Goal: Task Accomplishment & Management: Manage account settings

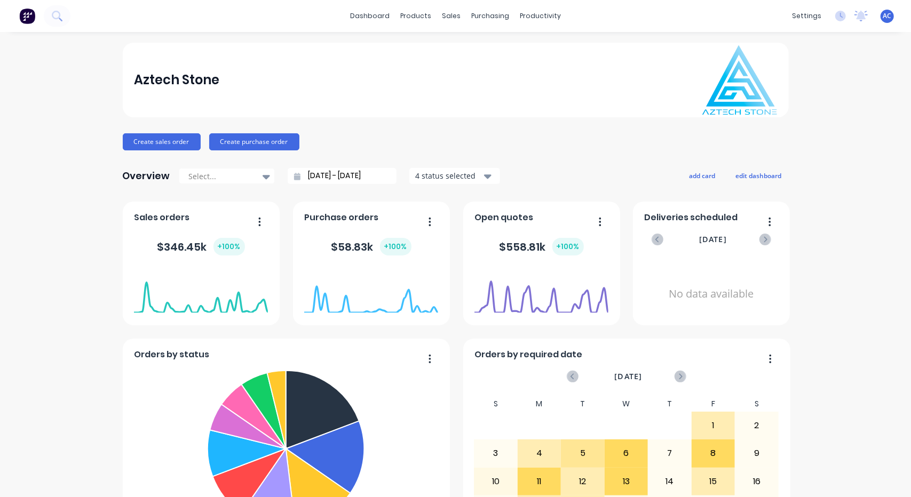
click at [368, 177] on input "[DATE] - [DATE]" at bounding box center [346, 176] width 92 height 16
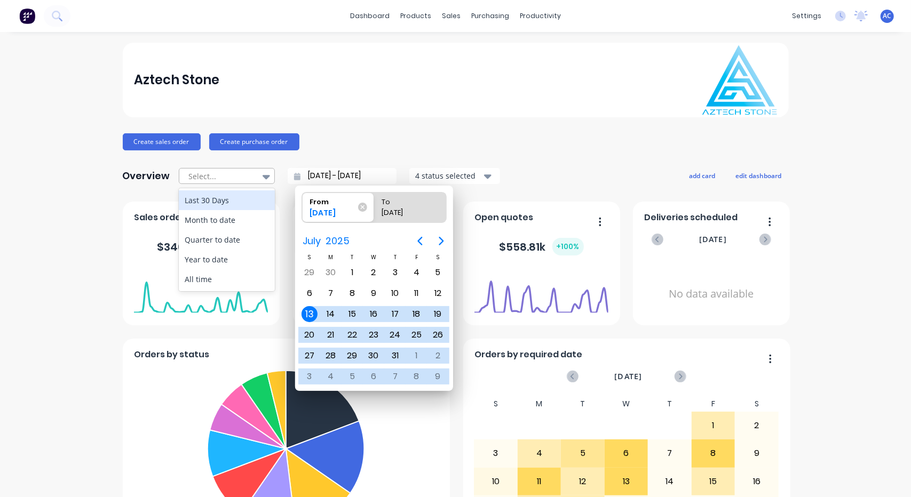
click at [265, 178] on div at bounding box center [266, 177] width 16 height 18
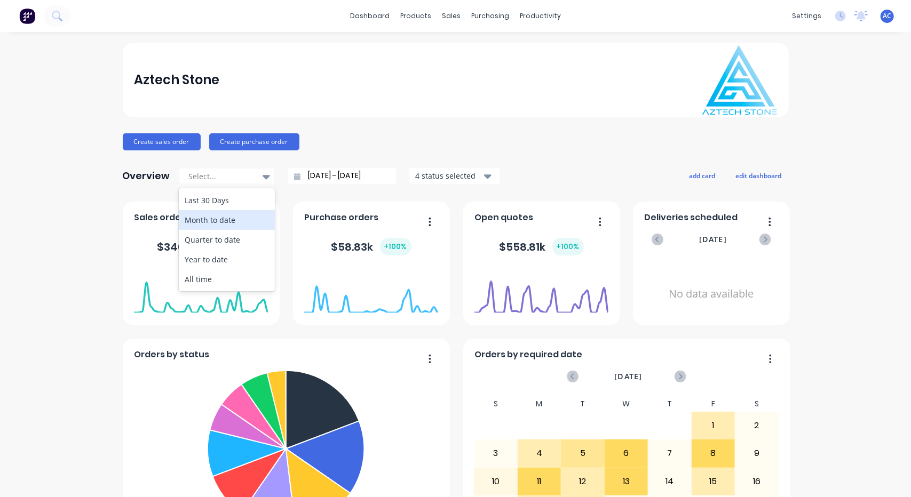
click at [238, 219] on div "Month to date" at bounding box center [227, 220] width 96 height 20
type input "[DATE] - [DATE]"
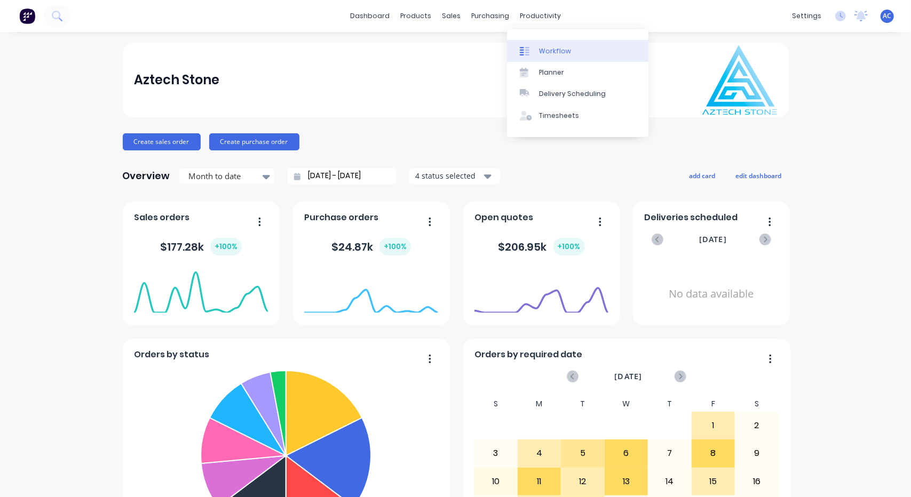
click at [550, 50] on div "Workflow" at bounding box center [555, 51] width 32 height 10
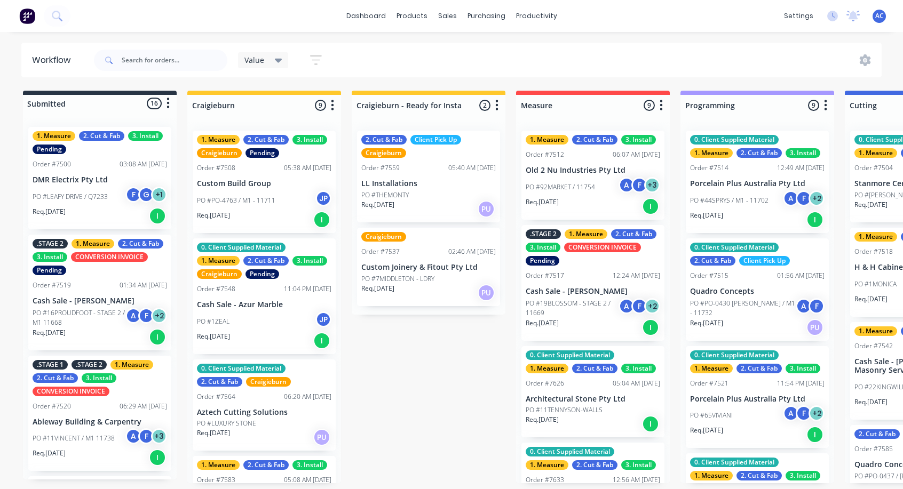
click at [170, 103] on button "button" at bounding box center [168, 103] width 13 height 13
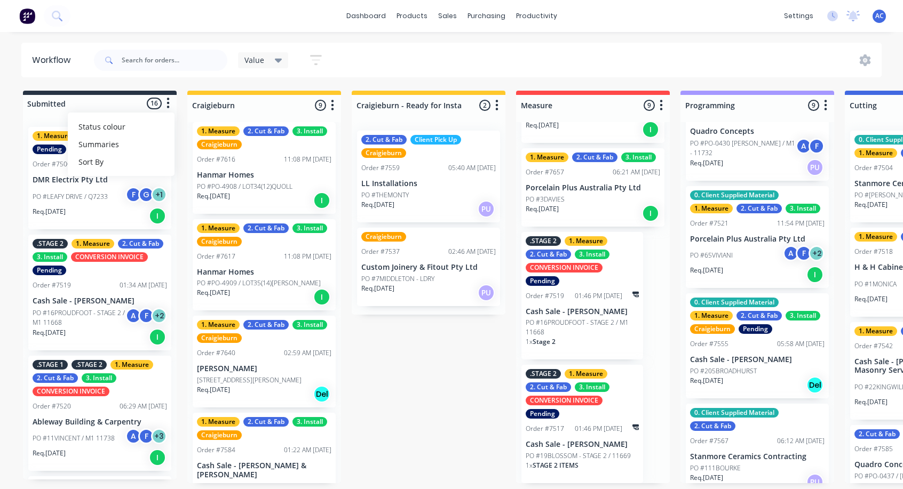
scroll to position [537, 0]
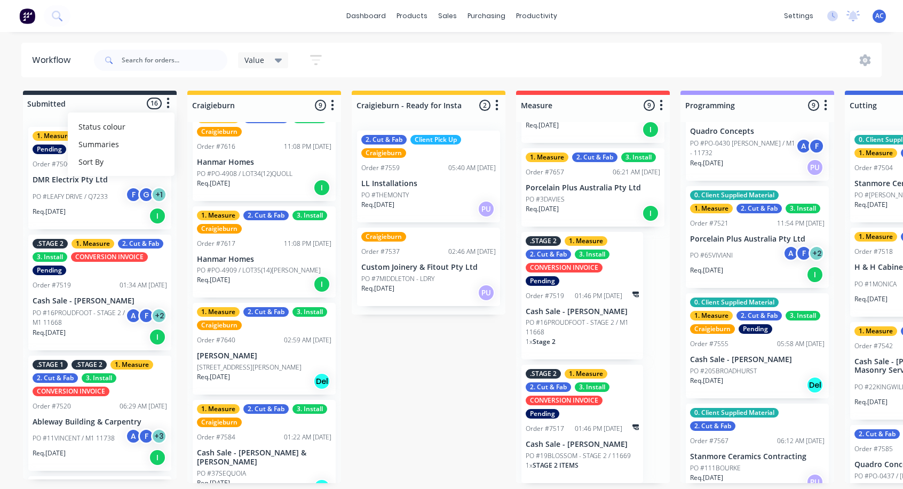
click at [333, 106] on icon "button" at bounding box center [332, 105] width 3 height 11
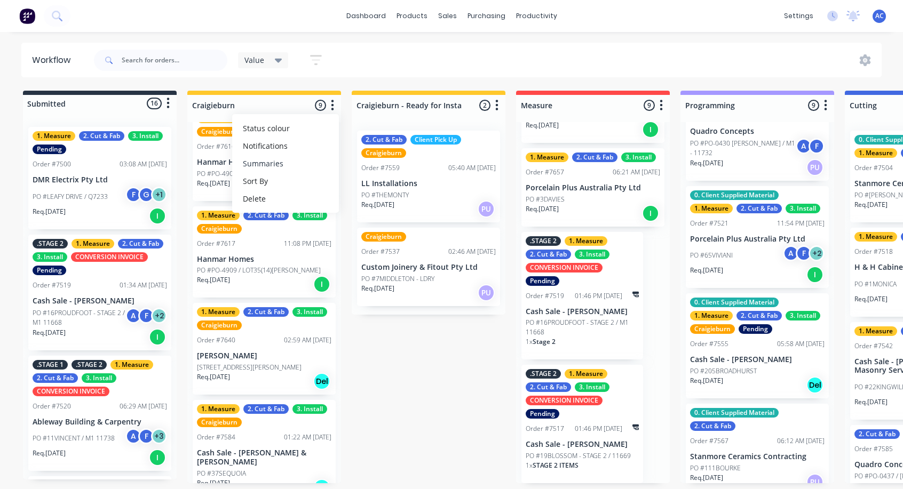
click at [296, 161] on button "Summaries" at bounding box center [285, 164] width 107 height 18
click at [377, 163] on label at bounding box center [377, 163] width 0 height 0
click at [361, 165] on input "checkbox" at bounding box center [356, 168] width 9 height 10
checkbox input "true"
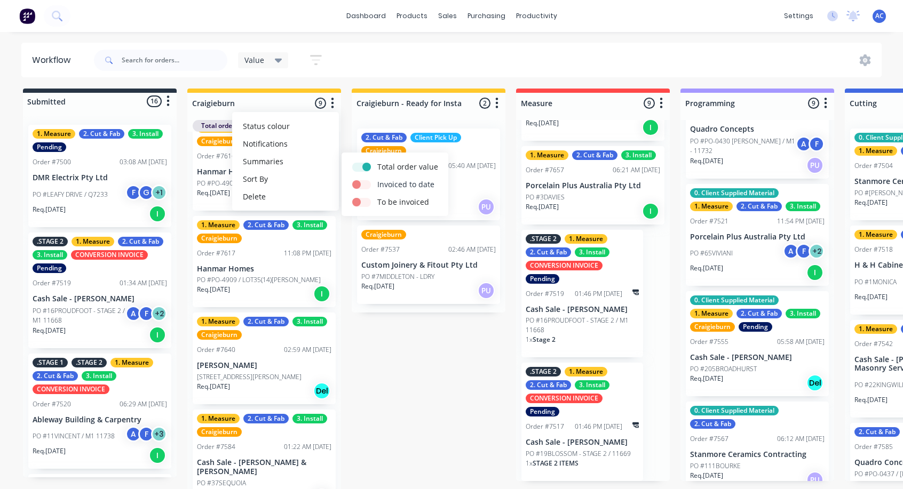
drag, startPoint x: 366, startPoint y: 186, endPoint x: 367, endPoint y: 193, distance: 6.5
click at [377, 179] on label at bounding box center [377, 179] width 0 height 0
click at [361, 187] on input "checkbox" at bounding box center [356, 184] width 9 height 10
checkbox input "true"
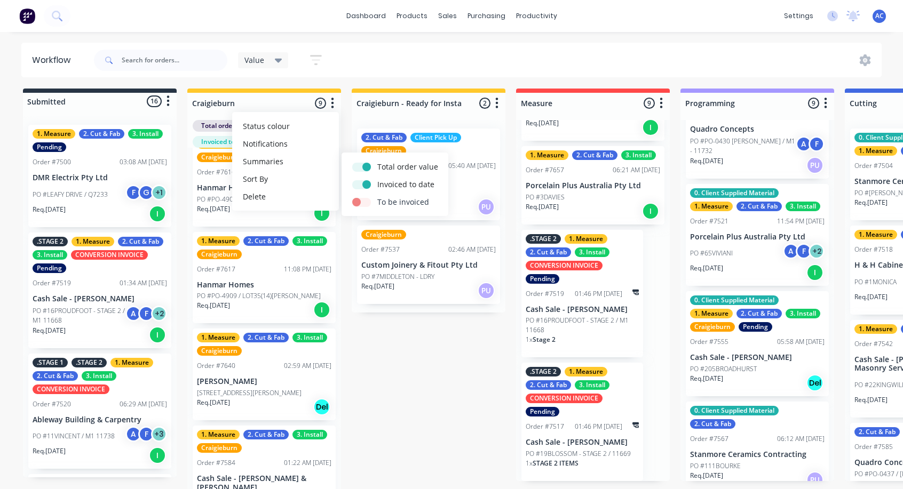
click at [377, 196] on label at bounding box center [377, 196] width 0 height 0
click at [361, 200] on input "checkbox" at bounding box center [356, 201] width 9 height 10
checkbox input "true"
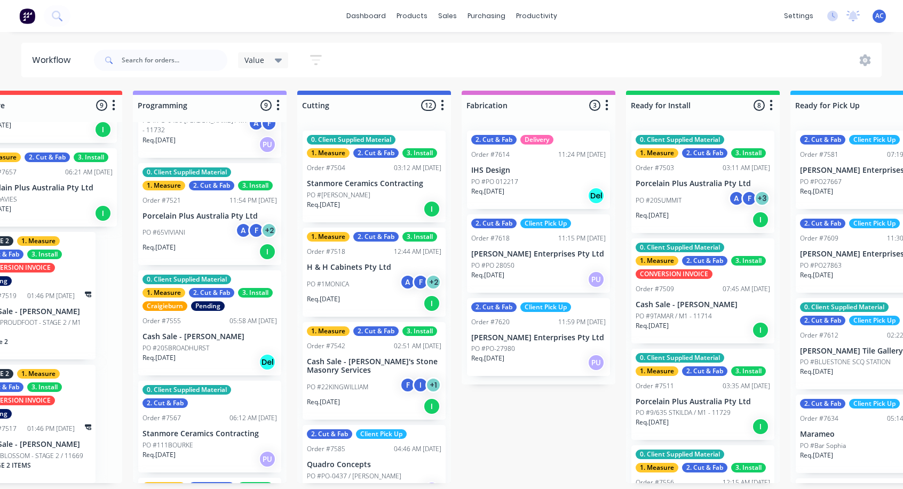
scroll to position [0, 0]
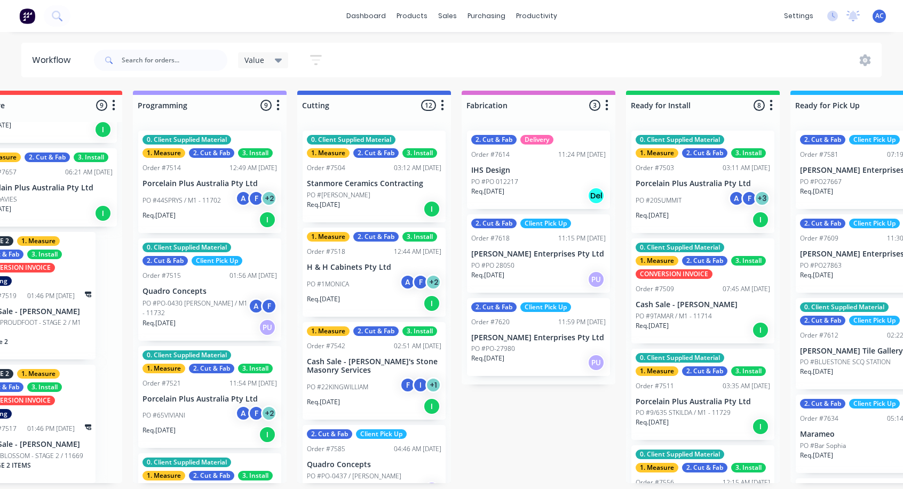
click at [274, 106] on button "button" at bounding box center [278, 105] width 13 height 13
click at [223, 163] on button "Summaries" at bounding box center [231, 164] width 107 height 18
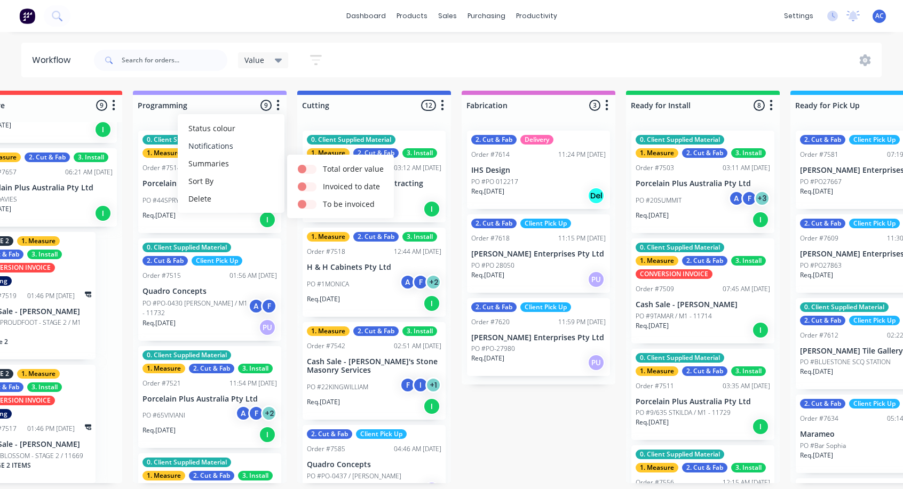
click at [210, 144] on button "Notifications" at bounding box center [231, 146] width 107 height 18
click at [212, 126] on span "Status colour" at bounding box center [211, 128] width 47 height 11
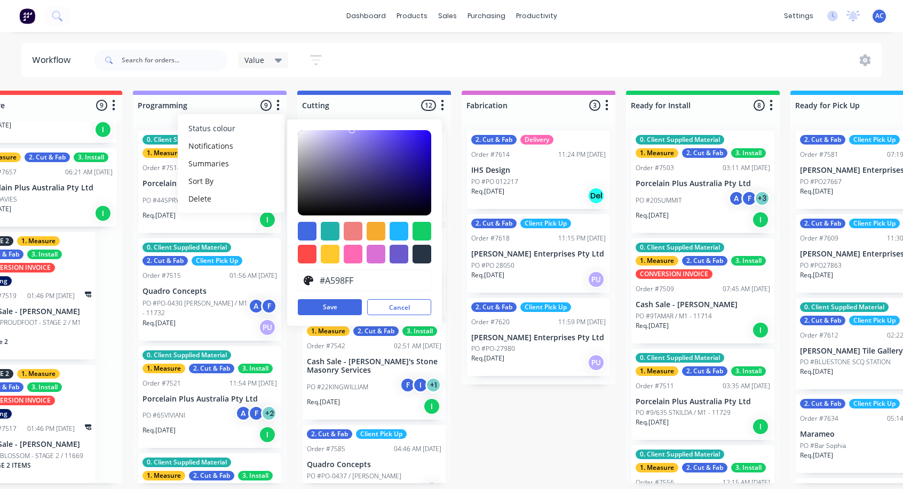
click at [212, 126] on span "Status colour" at bounding box center [211, 128] width 47 height 11
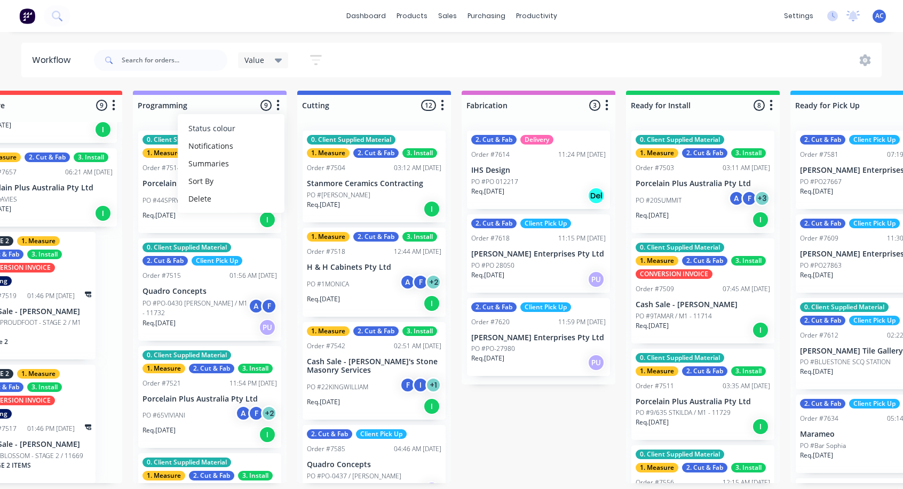
click at [212, 126] on span "Status colour" at bounding box center [211, 128] width 47 height 11
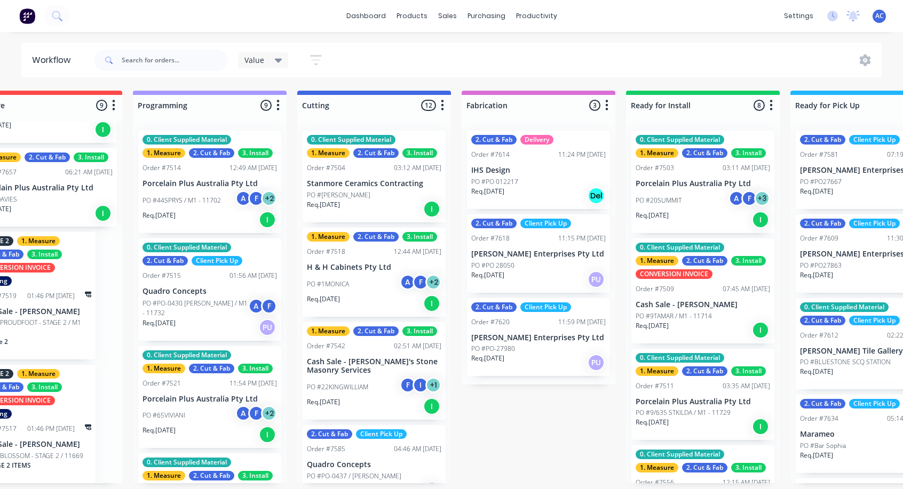
click at [239, 221] on div "Req. [DATE] I" at bounding box center [210, 220] width 134 height 18
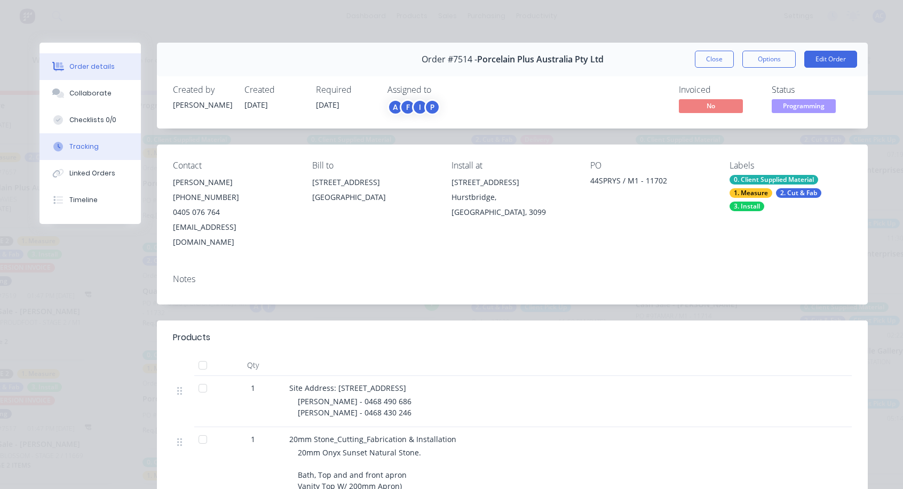
click at [97, 146] on button "Tracking" at bounding box center [89, 146] width 101 height 27
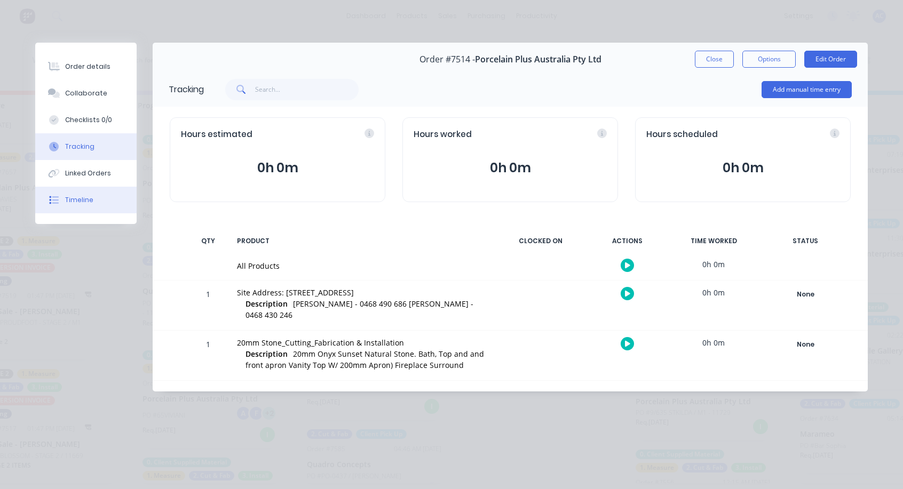
click at [90, 194] on button "Timeline" at bounding box center [85, 200] width 101 height 27
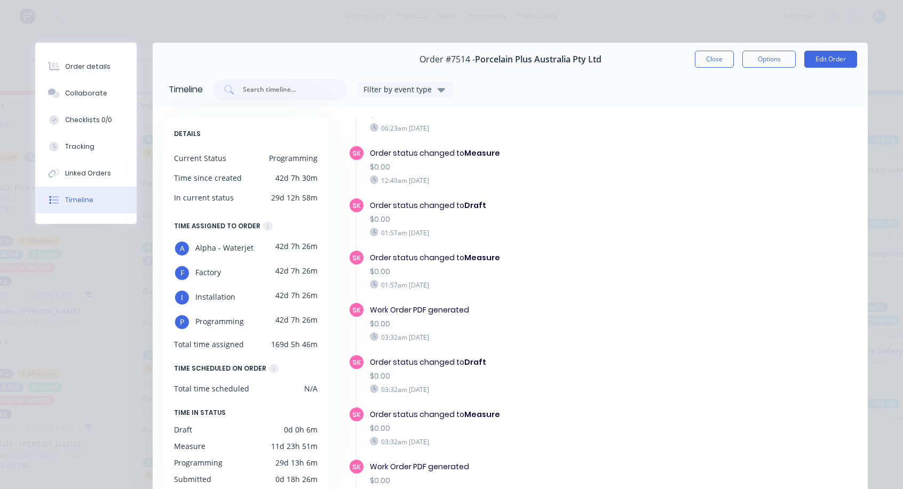
scroll to position [427, 0]
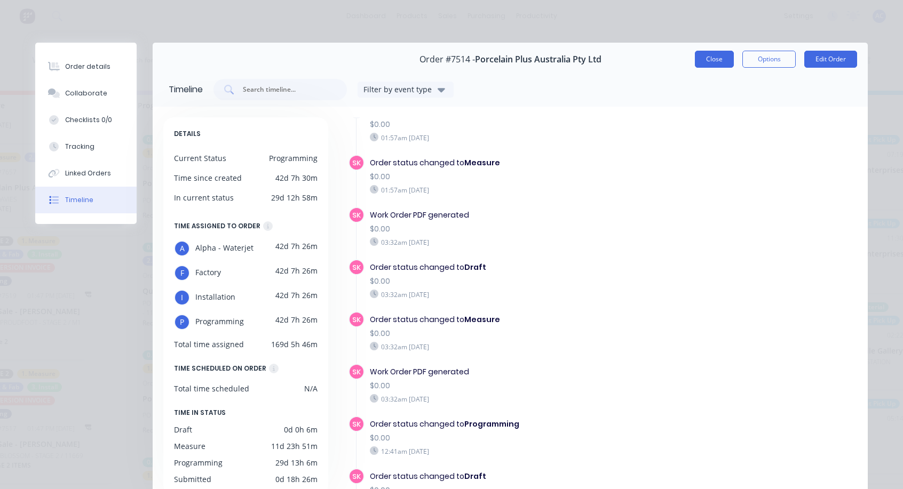
click at [719, 61] on button "Close" at bounding box center [714, 59] width 39 height 17
